Goal: Information Seeking & Learning: Learn about a topic

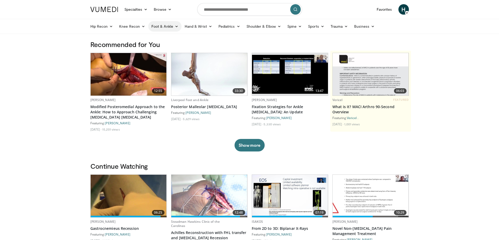
click at [162, 25] on link "Foot & Ankle" at bounding box center [164, 26] width 33 height 10
click at [160, 56] on link "Hindfoot" at bounding box center [179, 55] width 62 height 8
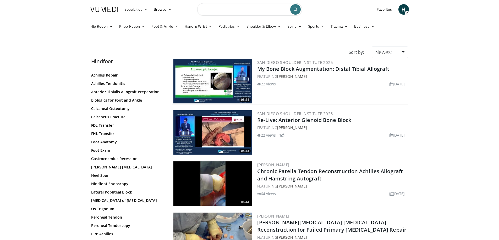
click at [241, 10] on input "Search topics, interventions" at bounding box center [249, 9] width 105 height 13
type input "*********"
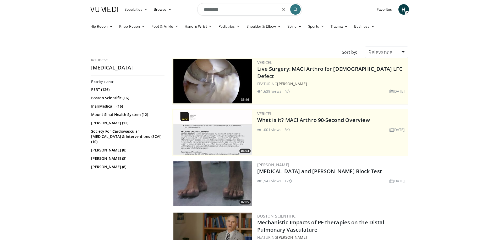
click at [204, 11] on input "*********" at bounding box center [249, 9] width 105 height 13
type input "**********"
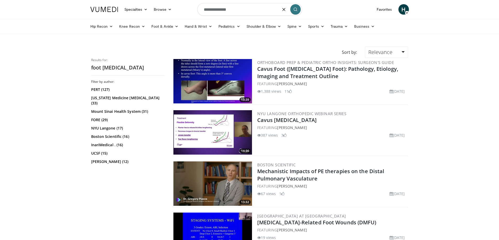
drag, startPoint x: 219, startPoint y: 10, endPoint x: 194, endPoint y: 13, distance: 24.8
click at [194, 13] on nav "Specialties Adult & Family Medicine Allergy, Asthma, Immunology Anesthesiology …" at bounding box center [249, 9] width 324 height 19
click at [223, 10] on input "*****" at bounding box center [249, 9] width 105 height 13
type input "**********"
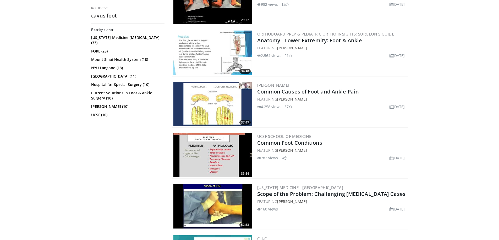
scroll to position [759, 0]
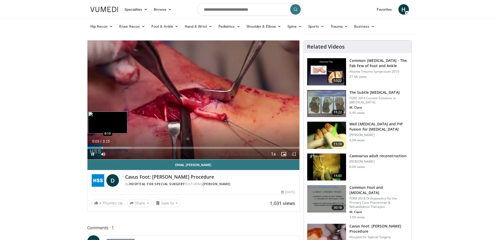
click at [102, 148] on div "Progress Bar" at bounding box center [102, 148] width 1 height 2
click at [114, 146] on video-js "**********" at bounding box center [193, 100] width 212 height 119
click at [124, 148] on div "Progress Bar" at bounding box center [124, 148] width 1 height 2
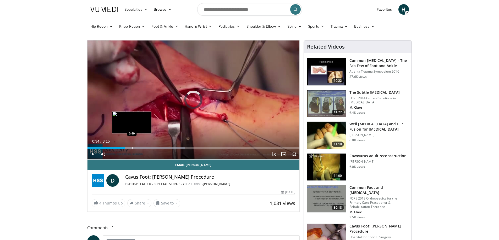
click at [132, 148] on div "Progress Bar" at bounding box center [132, 148] width 1 height 2
click at [142, 148] on div "Progress Bar" at bounding box center [142, 148] width 1 height 2
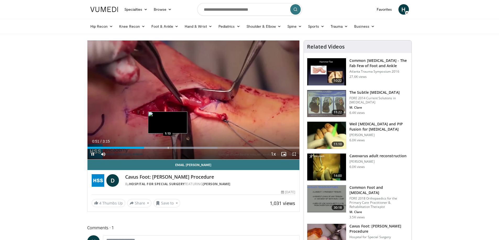
click at [168, 148] on div "Progress Bar" at bounding box center [168, 148] width 1 height 2
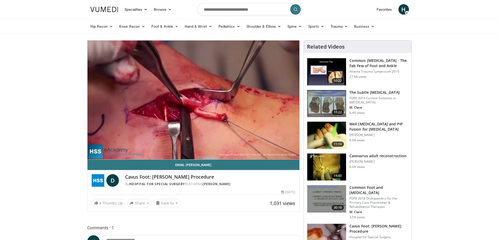
click at [196, 148] on video-js "**********" at bounding box center [193, 100] width 212 height 119
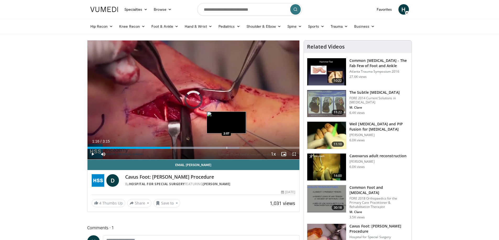
click at [226, 146] on div "Loaded : 71.57% 1:16 2:07" at bounding box center [193, 146] width 212 height 5
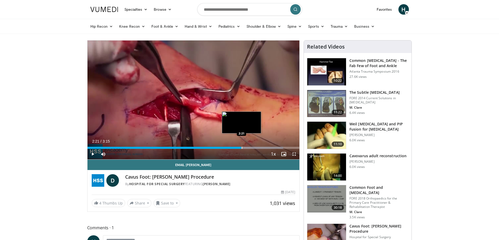
click at [242, 149] on div "Progress Bar" at bounding box center [242, 148] width 1 height 2
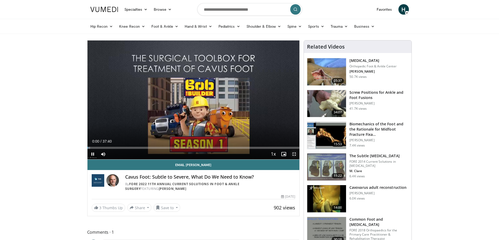
click at [294, 152] on span "Video Player" at bounding box center [294, 154] width 10 height 10
click at [98, 148] on div "Progress Bar" at bounding box center [98, 148] width 1 height 2
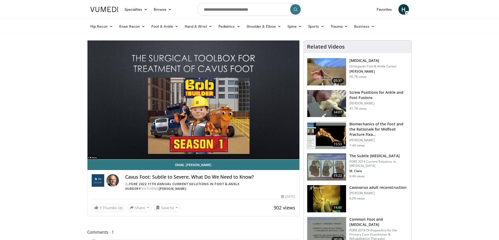
click at [112, 148] on div "10 seconds Tap to unmute" at bounding box center [193, 100] width 212 height 119
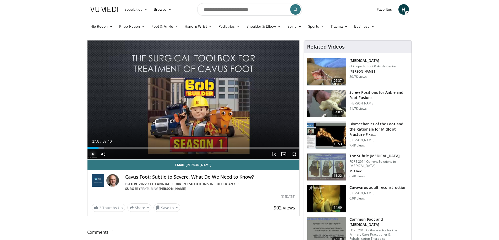
click at [93, 154] on span "Video Player" at bounding box center [92, 154] width 10 height 10
click at [110, 148] on div "Progress Bar" at bounding box center [110, 148] width 1 height 2
click at [115, 148] on div "Progress Bar" at bounding box center [115, 148] width 1 height 2
click at [121, 148] on div "Progress Bar" at bounding box center [121, 148] width 1 height 2
click at [125, 147] on div "Progress Bar" at bounding box center [125, 148] width 1 height 2
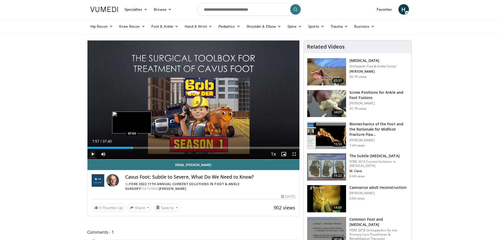
click at [132, 148] on div "Progress Bar" at bounding box center [132, 148] width 1 height 2
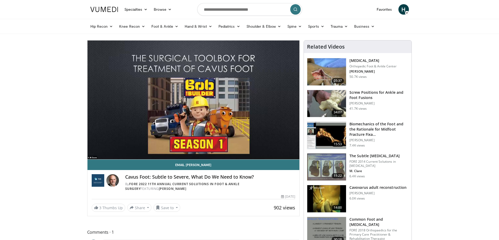
click at [138, 148] on div "10 seconds Tap to unmute" at bounding box center [193, 100] width 212 height 119
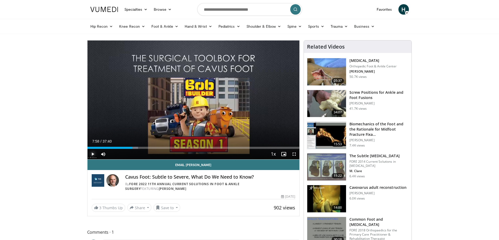
click at [93, 155] on span "Video Player" at bounding box center [92, 154] width 10 height 10
click at [141, 148] on div "Progress Bar" at bounding box center [141, 148] width 1 height 2
click at [147, 148] on div "Progress Bar" at bounding box center [147, 148] width 1 height 2
click at [151, 148] on div "Progress Bar" at bounding box center [151, 148] width 1 height 2
click at [157, 148] on div "Progress Bar" at bounding box center [157, 148] width 1 height 2
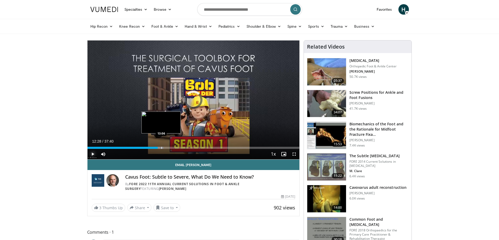
click at [161, 147] on div "Progress Bar" at bounding box center [161, 148] width 1 height 2
click at [165, 149] on div "Progress Bar" at bounding box center [165, 148] width 1 height 2
click at [172, 148] on div "Progress Bar" at bounding box center [172, 148] width 1 height 2
click at [178, 148] on div "Progress Bar" at bounding box center [178, 148] width 1 height 2
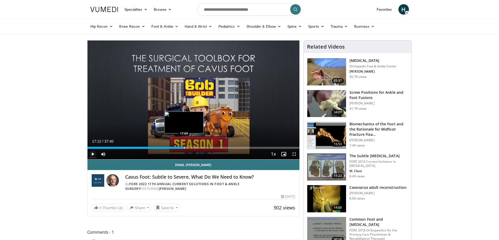
click at [184, 149] on div "Progress Bar" at bounding box center [184, 148] width 1 height 2
click at [189, 147] on div "Progress Bar" at bounding box center [189, 148] width 1 height 2
click at [193, 147] on div "Loaded : 51.33% 18:12 18:50" at bounding box center [193, 146] width 212 height 5
click at [197, 147] on div "Loaded : 53.10% 18:56 19:34" at bounding box center [193, 146] width 212 height 5
click at [293, 153] on span "Video Player" at bounding box center [294, 154] width 10 height 10
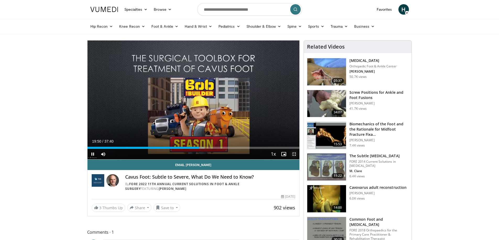
click at [293, 156] on span "Video Player" at bounding box center [294, 154] width 10 height 10
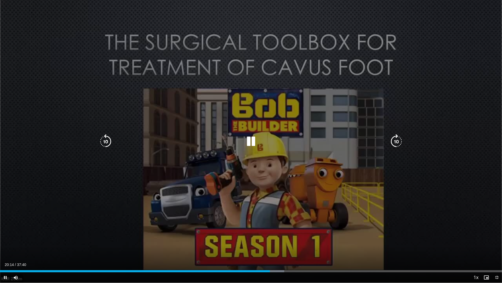
click at [254, 141] on icon "Video Player" at bounding box center [251, 141] width 15 height 15
click at [254, 140] on icon "Video Player" at bounding box center [251, 141] width 15 height 15
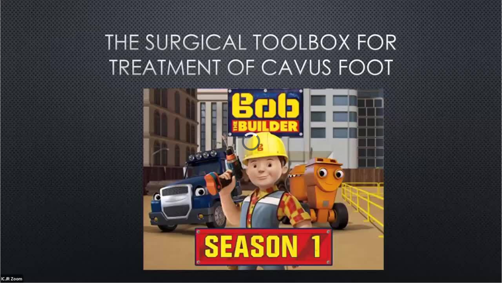
click at [498, 38] on div "10 seconds Tap to unmute" at bounding box center [251, 141] width 502 height 282
click at [285, 17] on div "10 seconds Tap to unmute" at bounding box center [251, 141] width 502 height 282
click at [479, 60] on div "10 seconds Tap to unmute" at bounding box center [251, 141] width 502 height 282
click at [262, 38] on div "10 seconds Tap to unmute" at bounding box center [251, 141] width 502 height 282
click at [455, 81] on div "10 seconds Tap to unmute" at bounding box center [251, 141] width 502 height 282
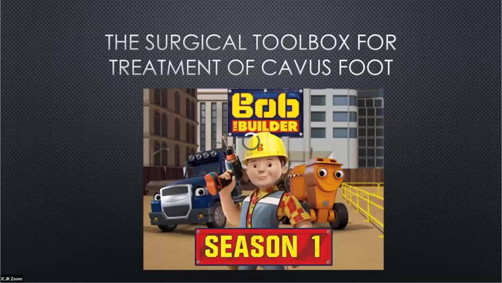
click at [238, 60] on div "10 seconds Tap to unmute" at bounding box center [251, 141] width 502 height 282
click at [432, 103] on div "10 seconds Tap to unmute" at bounding box center [251, 141] width 502 height 282
click at [215, 81] on div "10 seconds Tap to unmute" at bounding box center [251, 141] width 502 height 282
click at [409, 124] on div "10 seconds Tap to unmute" at bounding box center [251, 141] width 502 height 282
click at [192, 103] on div "10 seconds Tap to unmute" at bounding box center [251, 141] width 502 height 282
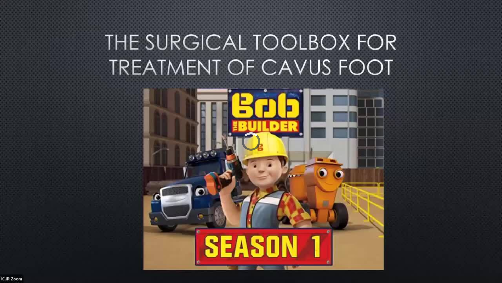
click at [385, 146] on div "Video Player" at bounding box center [250, 141] width 301 height 10
click at [168, 125] on div "10 seconds Tap to unmute" at bounding box center [251, 141] width 502 height 282
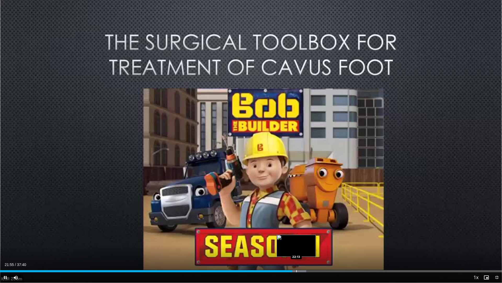
click at [296, 240] on div "Progress Bar" at bounding box center [296, 271] width 1 height 2
click at [301, 240] on div "Progress Bar" at bounding box center [301, 271] width 1 height 2
click at [306, 240] on div "Progress Bar" at bounding box center [306, 271] width 1 height 2
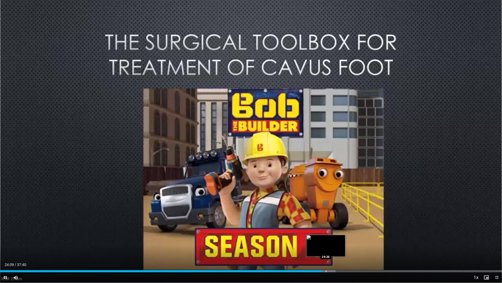
click at [326, 240] on div "Progress Bar" at bounding box center [326, 271] width 1 height 2
click at [345, 240] on div "Progress Bar" at bounding box center [345, 271] width 1 height 2
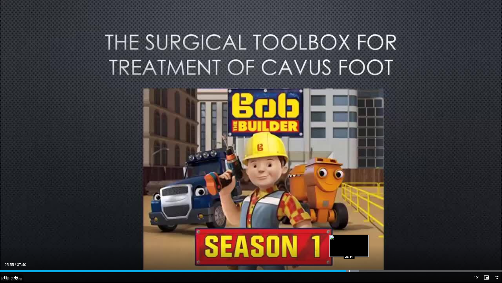
click at [349, 240] on div "Progress Bar" at bounding box center [349, 271] width 1 height 2
click at [354, 240] on div "Progress Bar" at bounding box center [354, 271] width 1 height 2
click at [359, 240] on div "Progress Bar" at bounding box center [357, 271] width 21 height 2
click at [373, 240] on div "Loaded : 75.66% 27:56 27:57" at bounding box center [251, 271] width 502 height 2
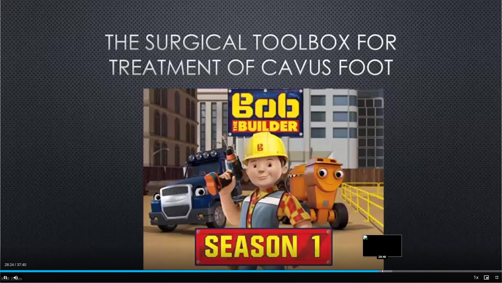
click at [383, 240] on div "Progress Bar" at bounding box center [383, 271] width 1 height 2
click at [386, 240] on div "Progress Bar" at bounding box center [386, 271] width 1 height 2
click at [388, 240] on div "Progress Bar" at bounding box center [388, 271] width 1 height 2
click at [393, 240] on div "Progress Bar" at bounding box center [393, 271] width 1 height 2
click at [408, 240] on div "Progress Bar" at bounding box center [408, 271] width 1 height 2
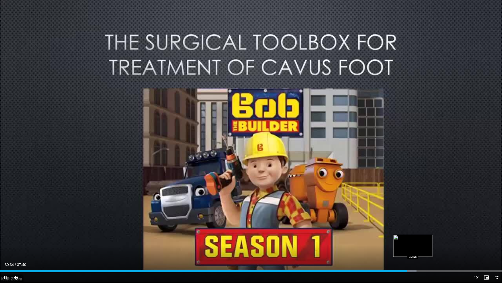
click at [413, 240] on div "Progress Bar" at bounding box center [413, 271] width 1 height 2
click at [420, 240] on div "Progress Bar" at bounding box center [420, 271] width 1 height 2
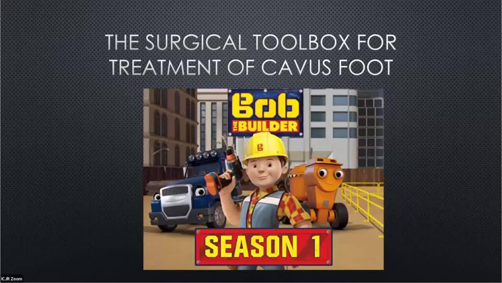
click at [426, 240] on video-js "**********" at bounding box center [251, 141] width 502 height 283
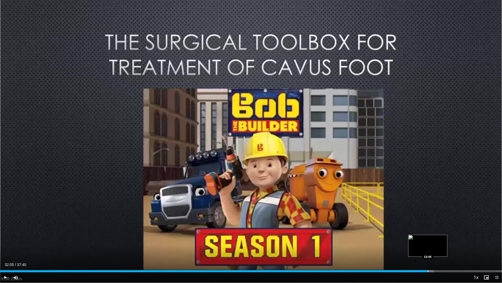
click at [428, 240] on div "Progress Bar" at bounding box center [428, 271] width 1 height 2
click at [436, 240] on div "Loaded : 88.05% 32:09 32:39" at bounding box center [251, 269] width 502 height 5
click at [446, 240] on div "Loaded : 88.22% 32:40 33:22" at bounding box center [251, 271] width 502 height 2
click at [453, 240] on div "Progress Bar" at bounding box center [453, 271] width 1 height 2
click at [465, 240] on div "Progress Bar" at bounding box center [465, 271] width 1 height 2
